Goal: Task Accomplishment & Management: Manage account settings

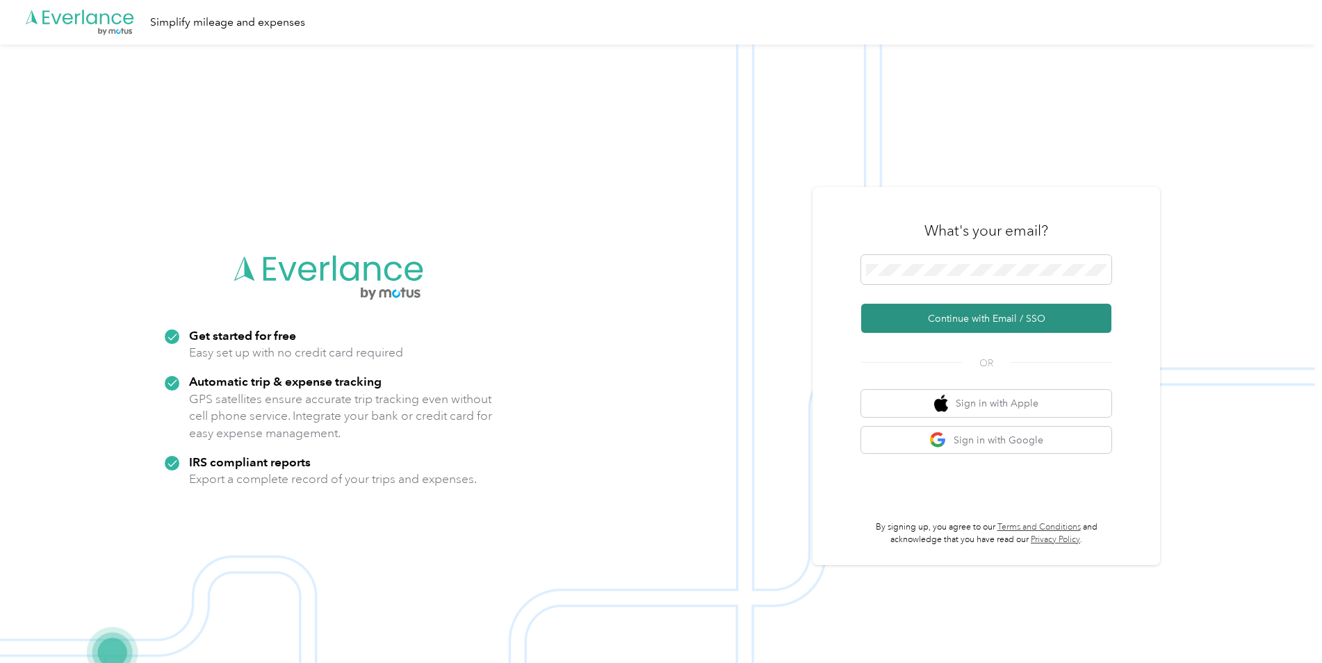
click at [997, 320] on button "Continue with Email / SSO" at bounding box center [986, 318] width 250 height 29
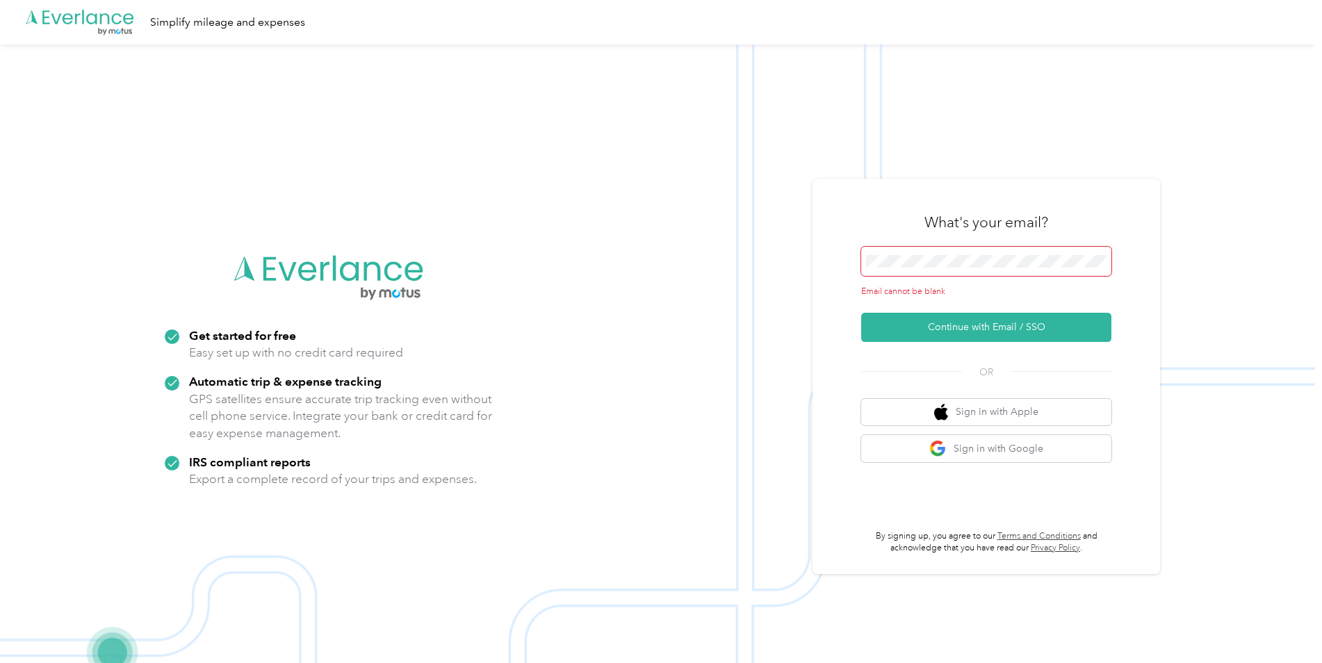
click at [949, 253] on span at bounding box center [986, 261] width 250 height 29
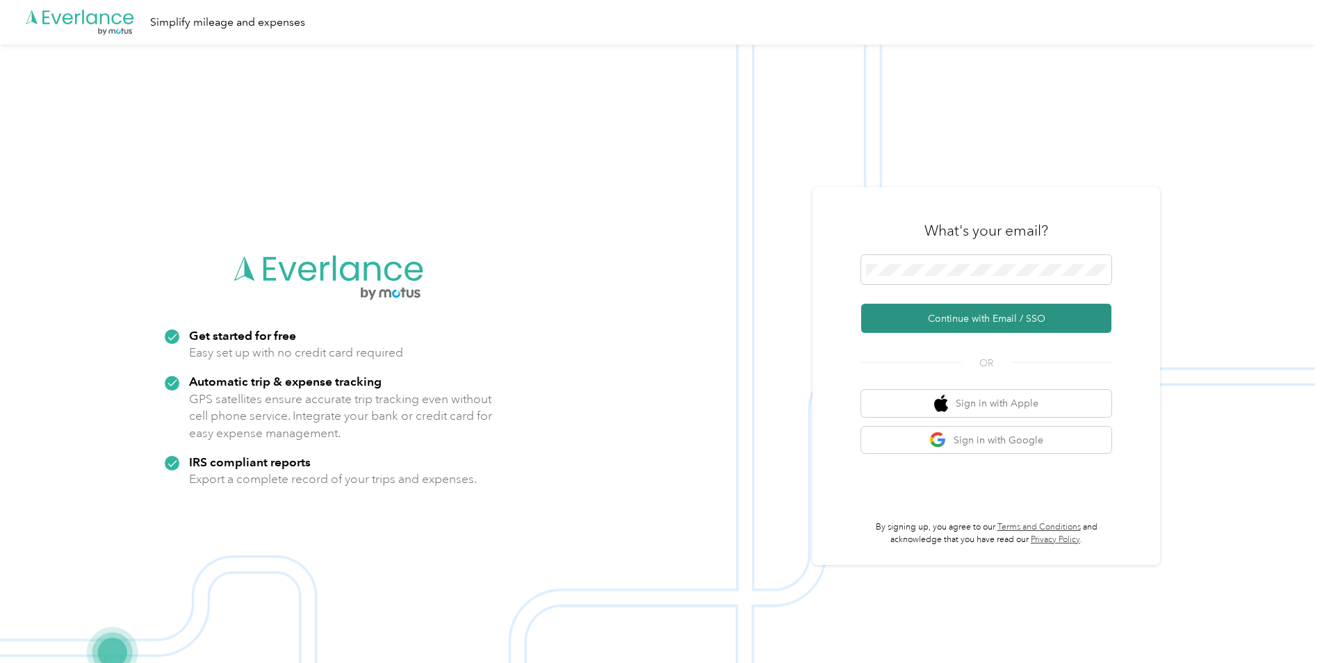
click at [932, 330] on button "Continue with Email / SSO" at bounding box center [986, 318] width 250 height 29
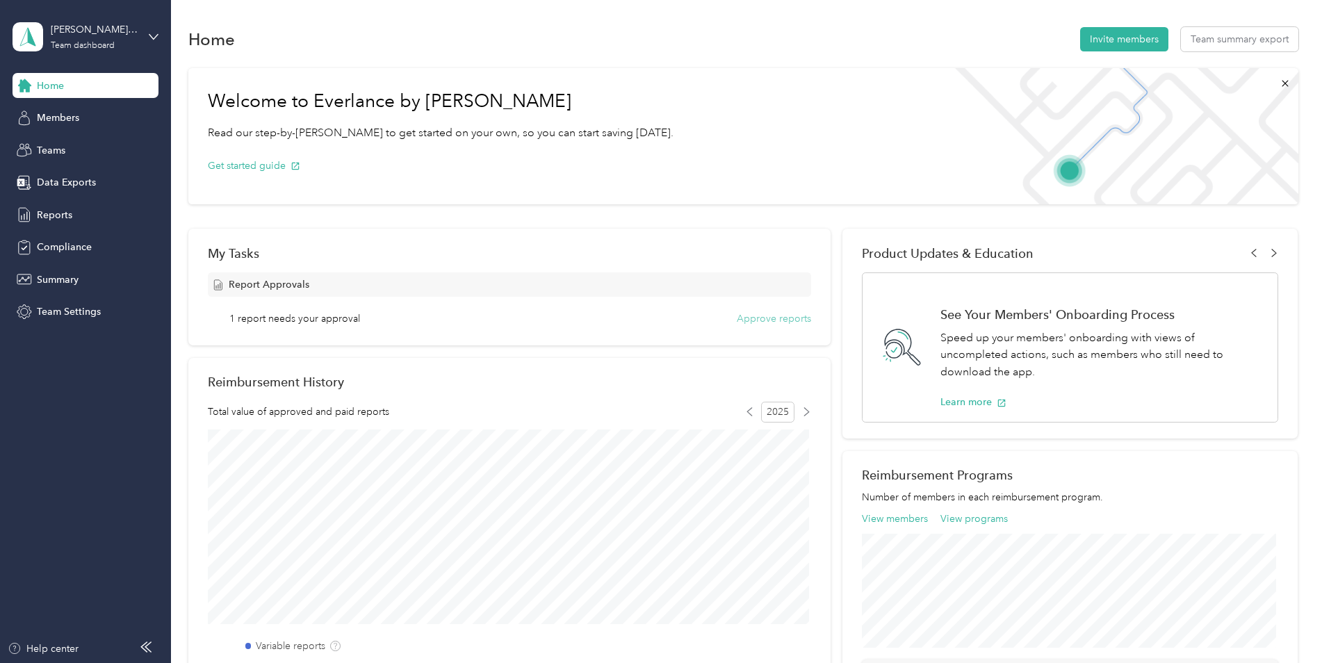
click at [780, 320] on button "Approve reports" at bounding box center [774, 318] width 74 height 15
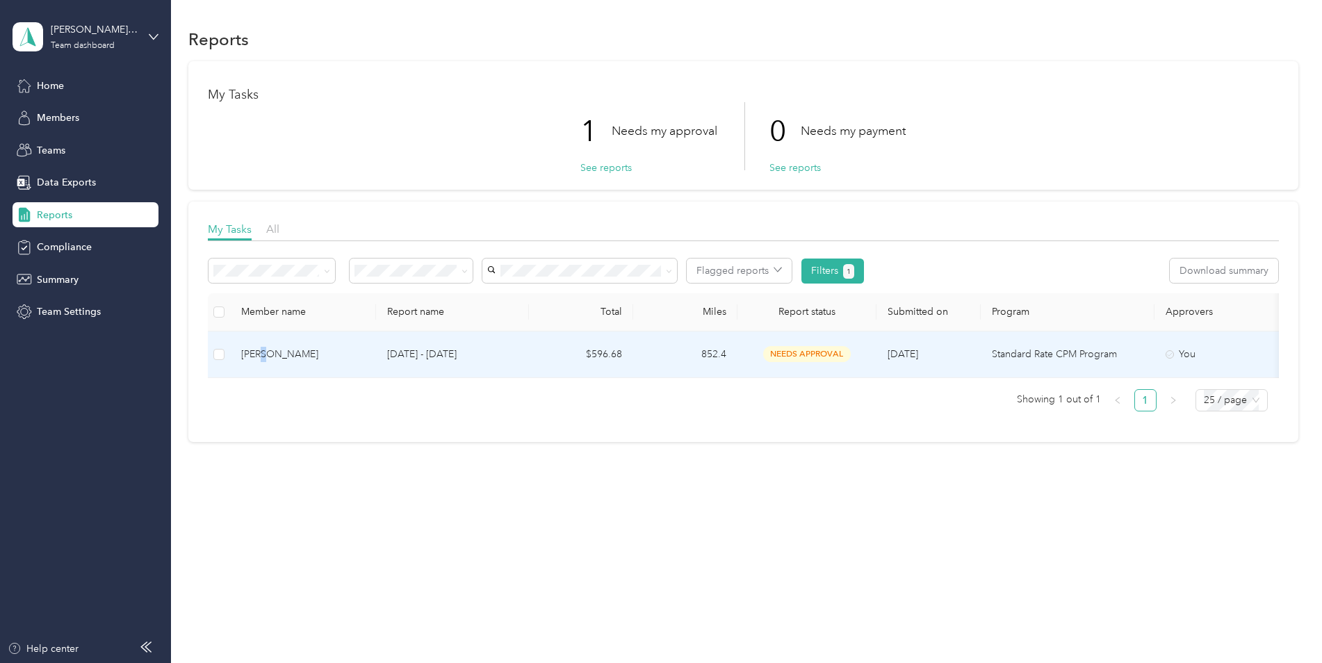
click at [268, 349] on div "James Schipper" at bounding box center [303, 354] width 124 height 15
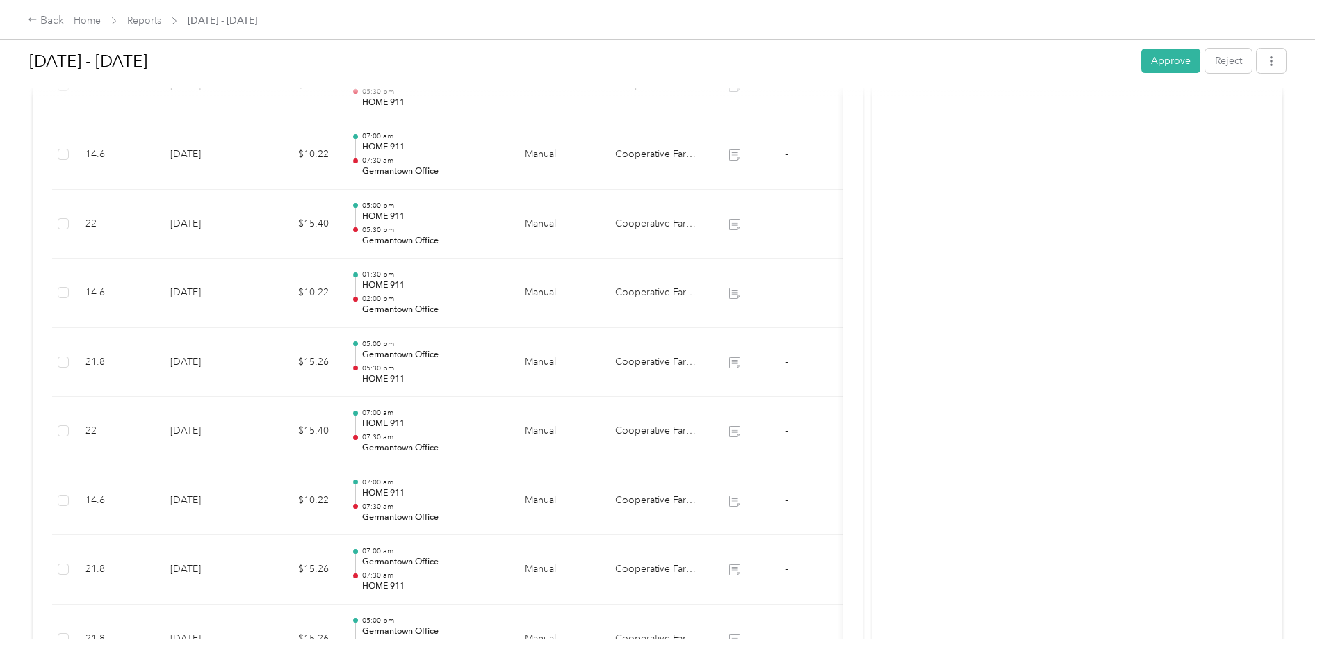
scroll to position [29, 0]
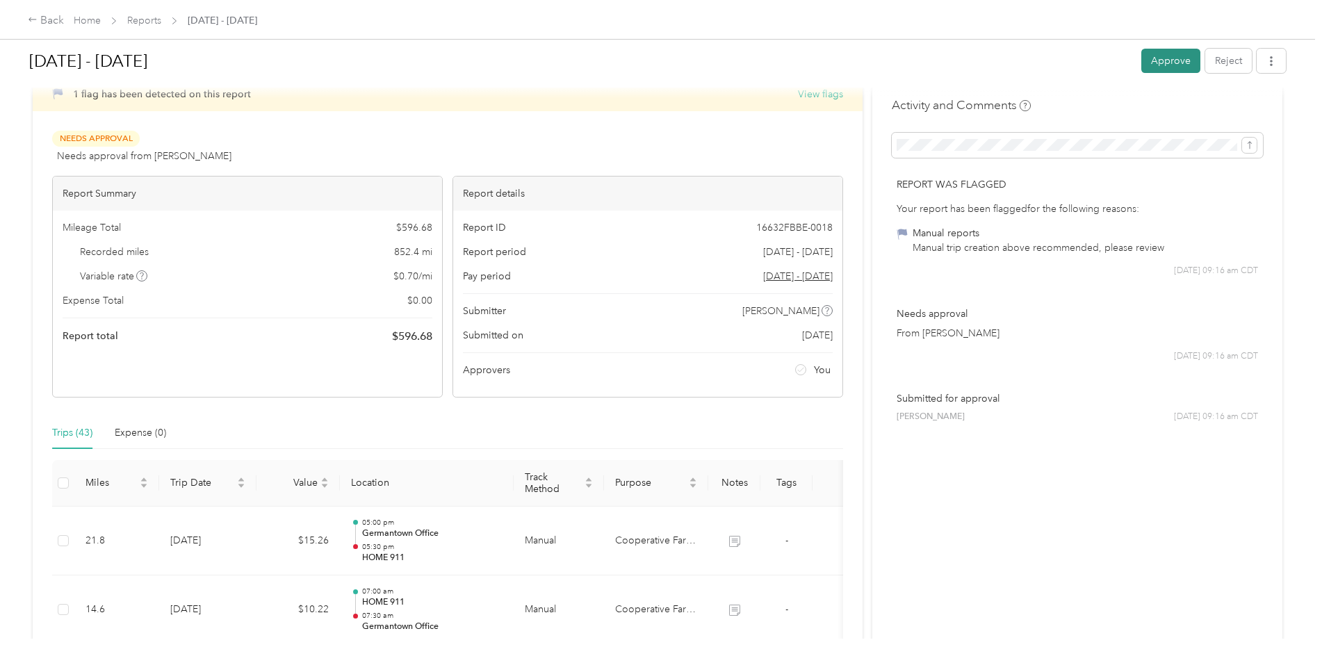
click at [1185, 64] on button "Approve" at bounding box center [1170, 61] width 59 height 24
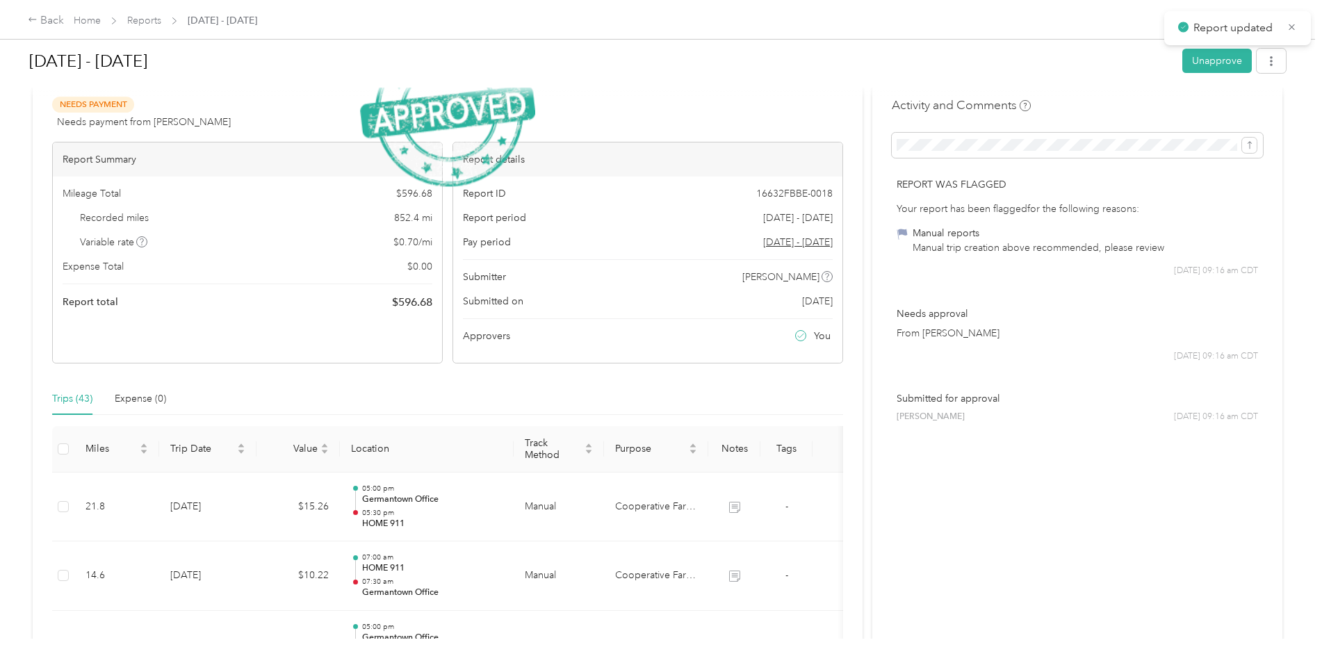
scroll to position [49, 0]
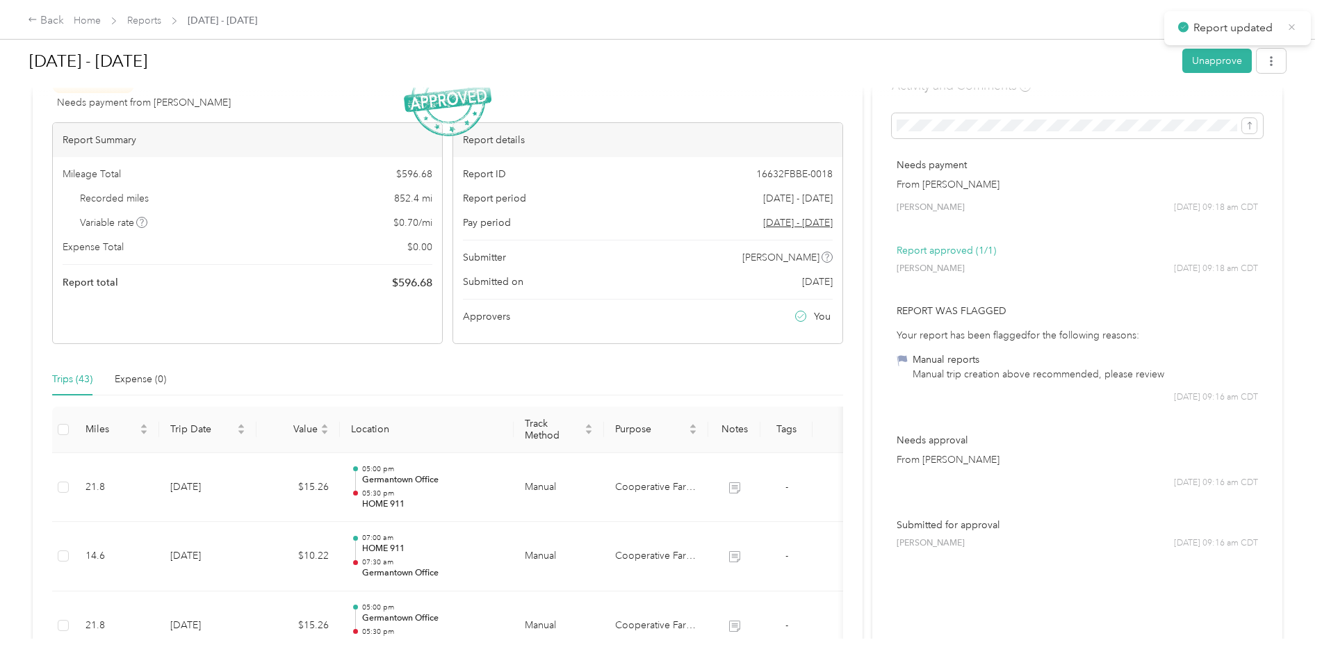
click at [1291, 29] on icon at bounding box center [1291, 27] width 10 height 13
